Goal: Transaction & Acquisition: Purchase product/service

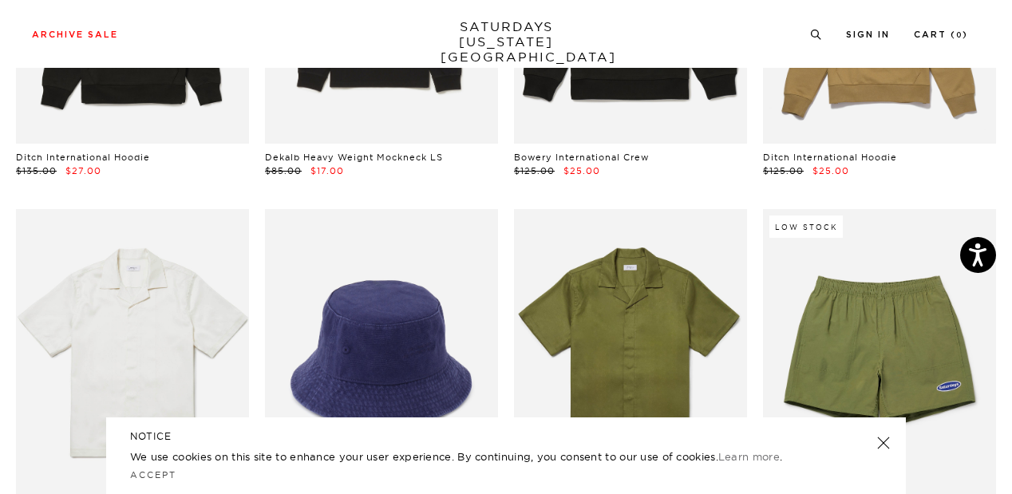
click at [882, 443] on link at bounding box center [883, 443] width 22 height 22
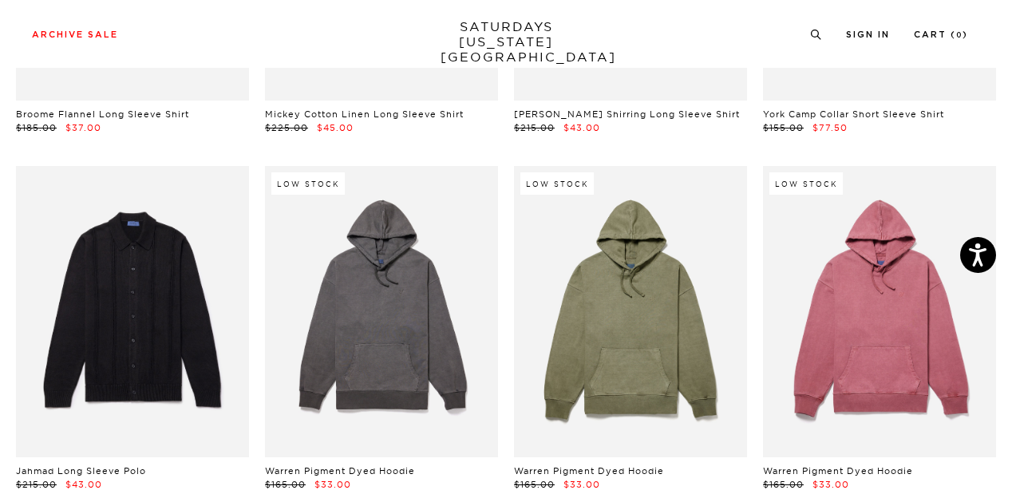
scroll to position [17151, 10]
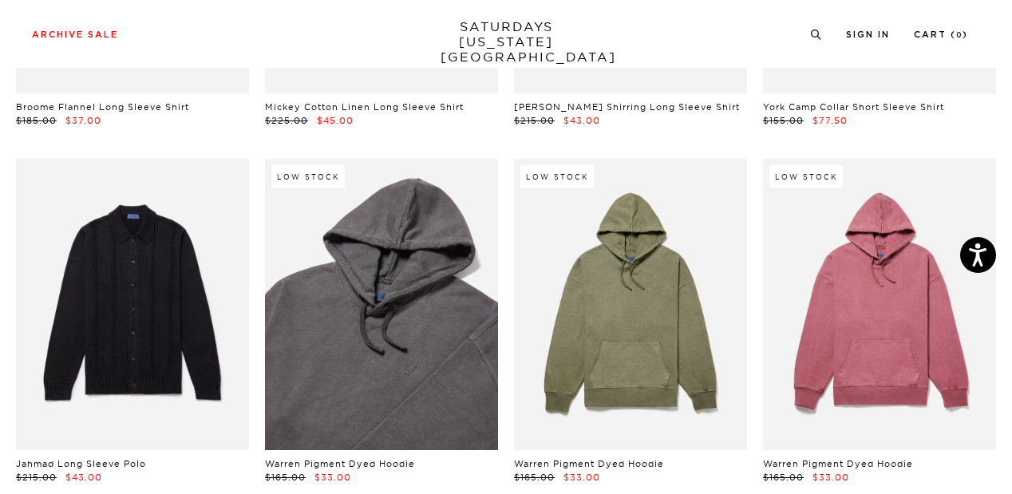
click at [440, 369] on link at bounding box center [381, 304] width 233 height 291
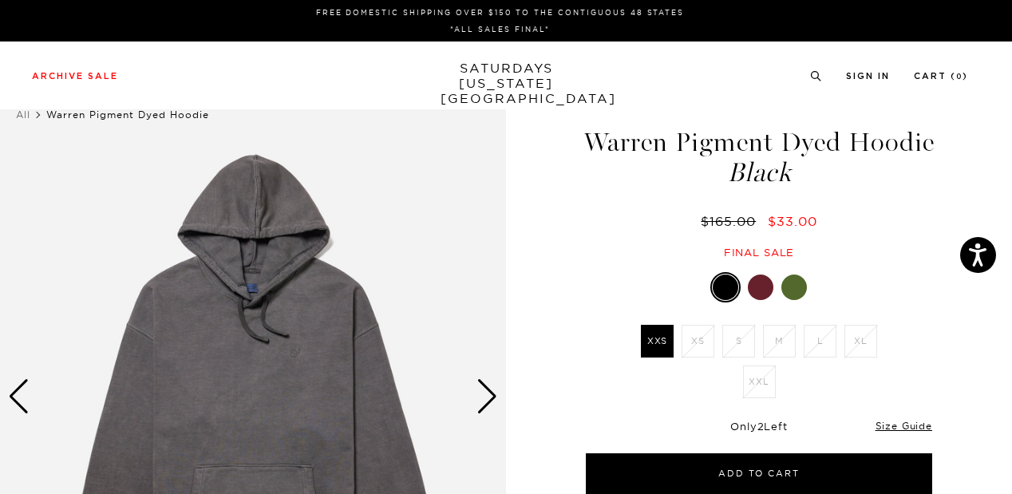
click at [286, 136] on img at bounding box center [253, 397] width 506 height 633
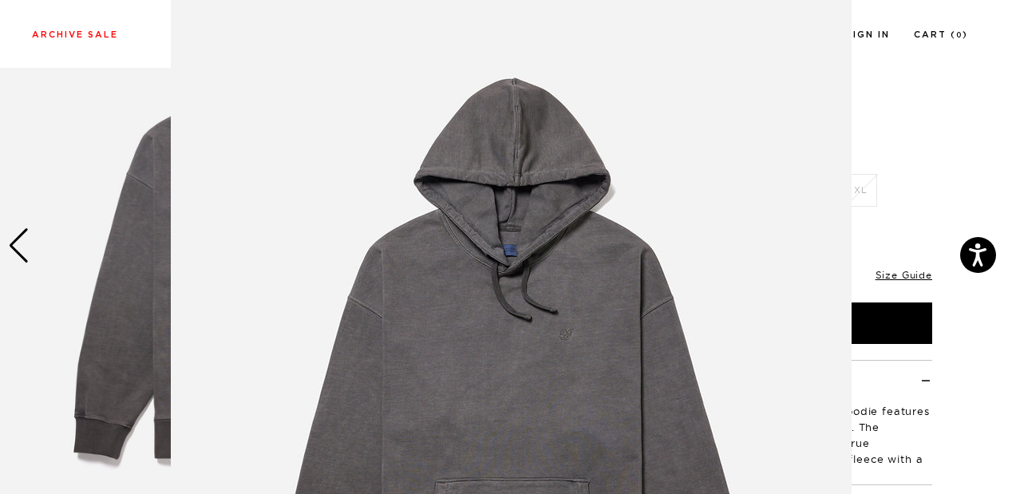
scroll to position [13, 0]
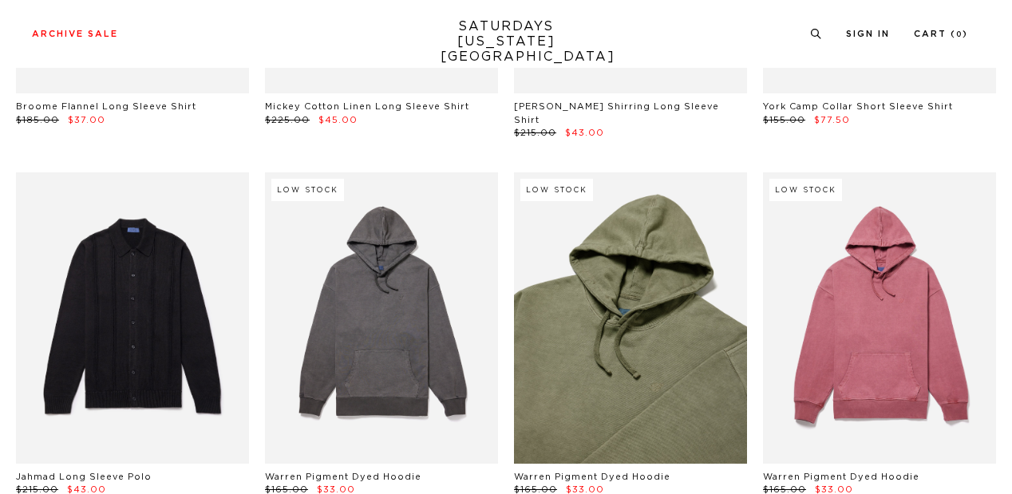
scroll to position [17151, 10]
click at [610, 322] on link at bounding box center [630, 317] width 233 height 291
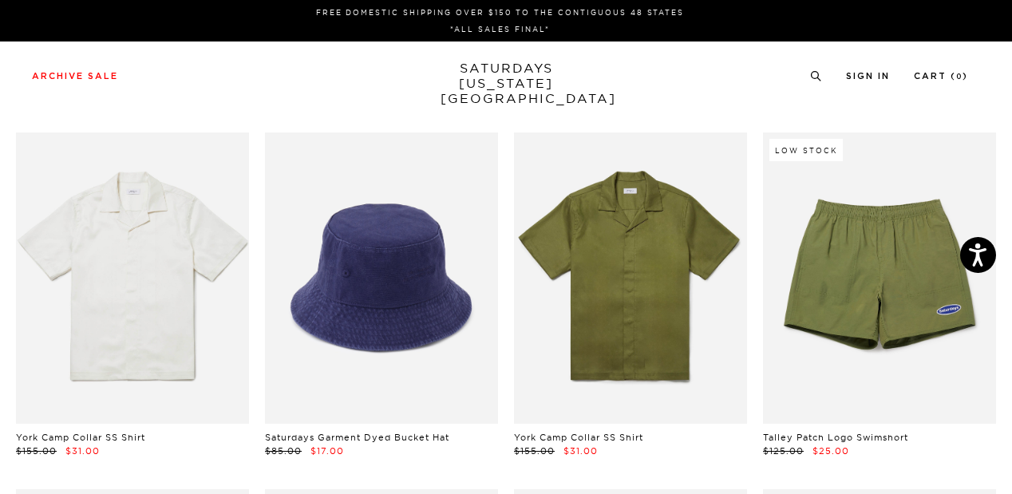
scroll to position [0, 10]
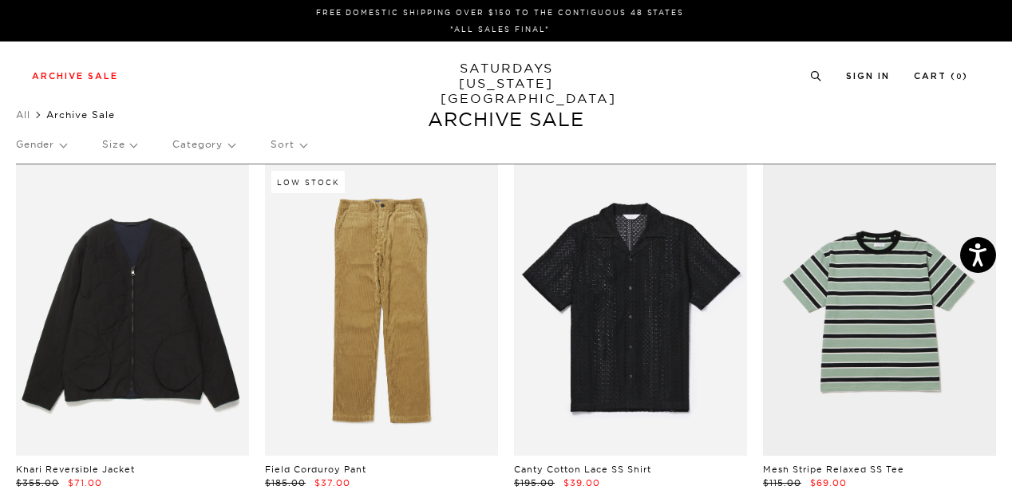
click at [275, 144] on p "Sort" at bounding box center [287, 144] width 35 height 37
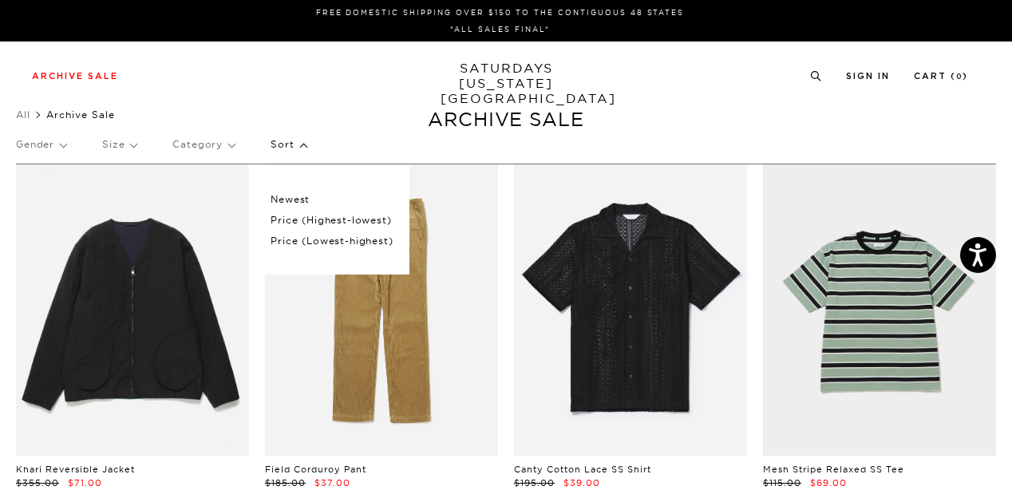
click at [115, 142] on p "Size" at bounding box center [119, 144] width 34 height 37
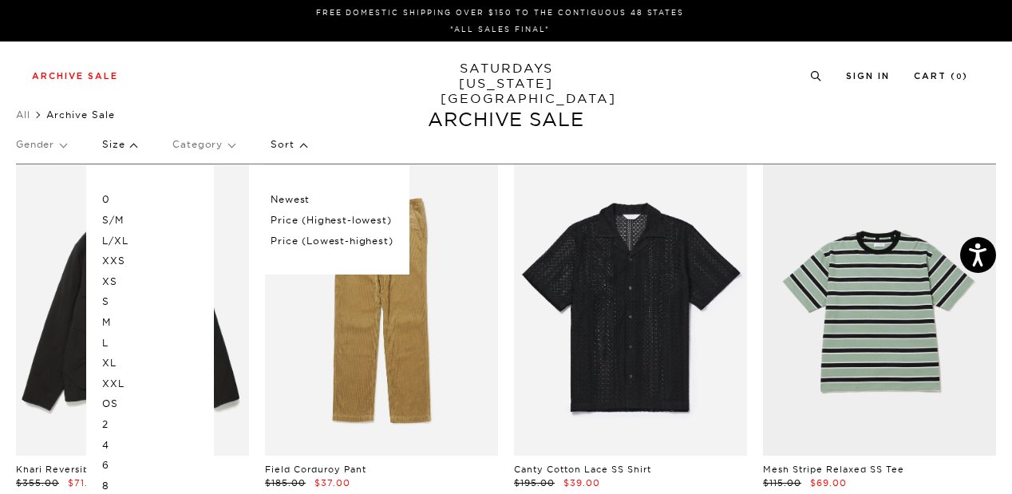
click at [120, 359] on p "XL" at bounding box center [150, 363] width 96 height 21
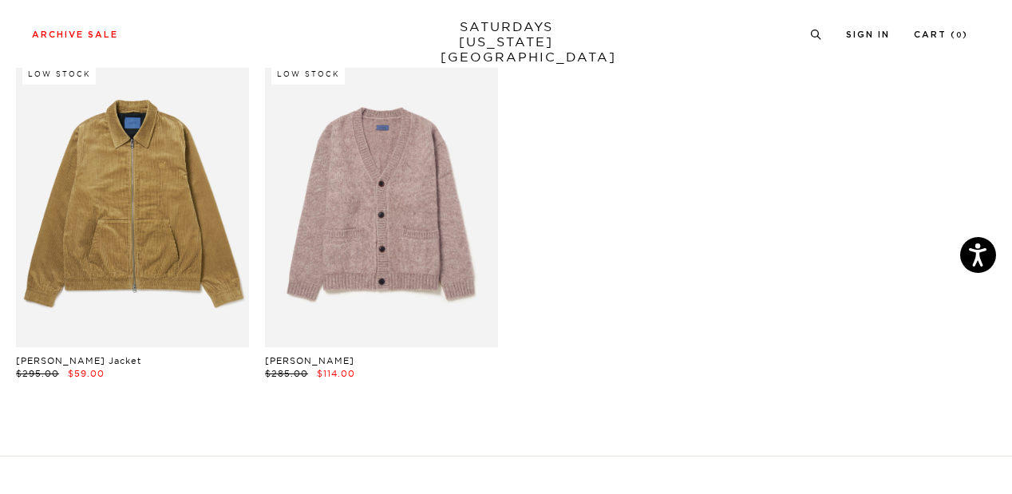
scroll to position [8401, 2]
